Goal: Find specific page/section: Find specific page/section

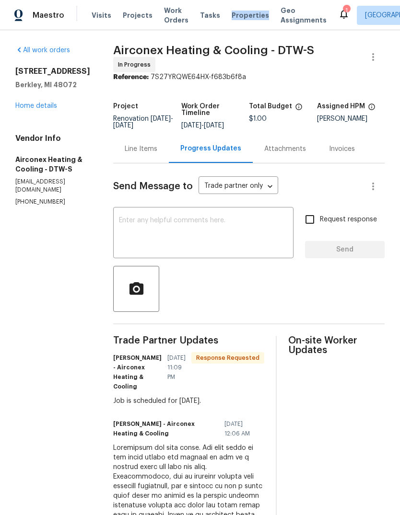
click at [242, 9] on div "Visits Projects Work Orders Tasks Properties Geo Assignments" at bounding box center [215, 15] width 246 height 19
click at [234, 13] on span "Properties" at bounding box center [249, 16] width 37 height 10
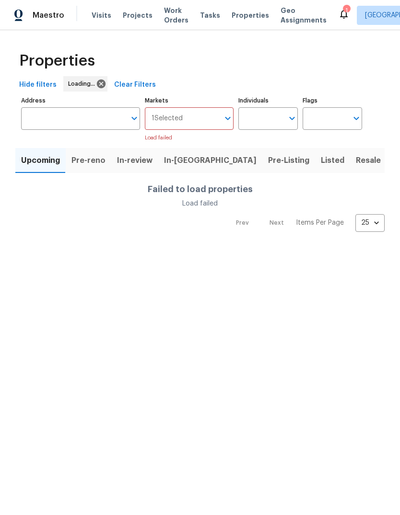
click at [315, 151] on button "Listed" at bounding box center [332, 160] width 35 height 25
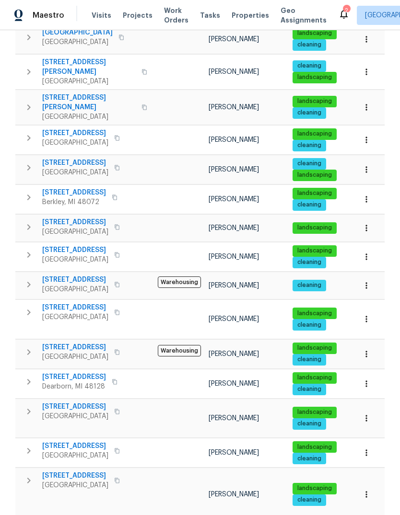
scroll to position [208, 0]
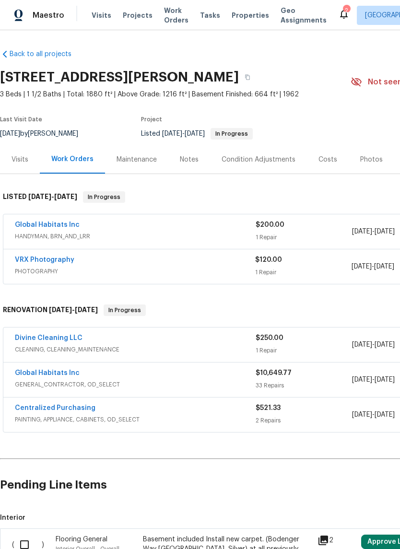
click at [63, 221] on link "Global Habitats Inc" at bounding box center [47, 224] width 65 height 7
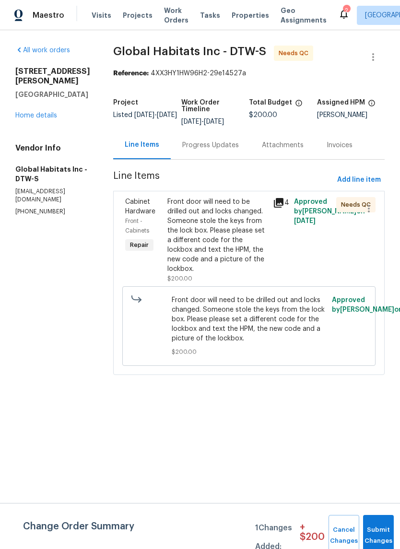
click at [209, 147] on div "Progress Updates" at bounding box center [210, 145] width 57 height 10
